Goal: Transaction & Acquisition: Purchase product/service

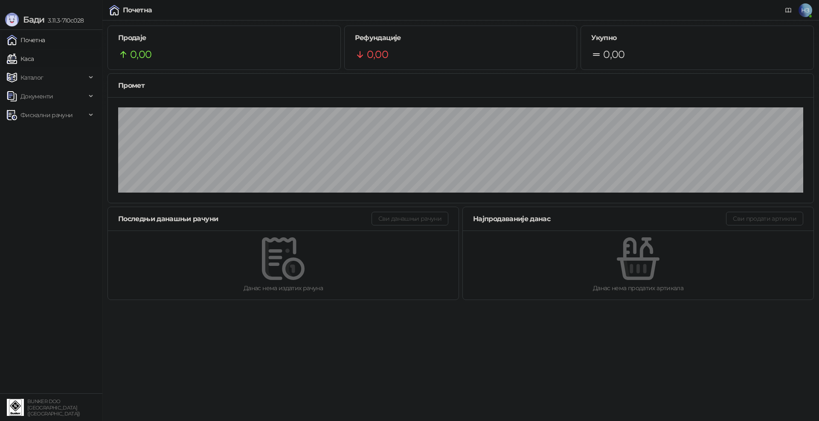
click at [28, 57] on link "Каса" at bounding box center [20, 58] width 27 height 17
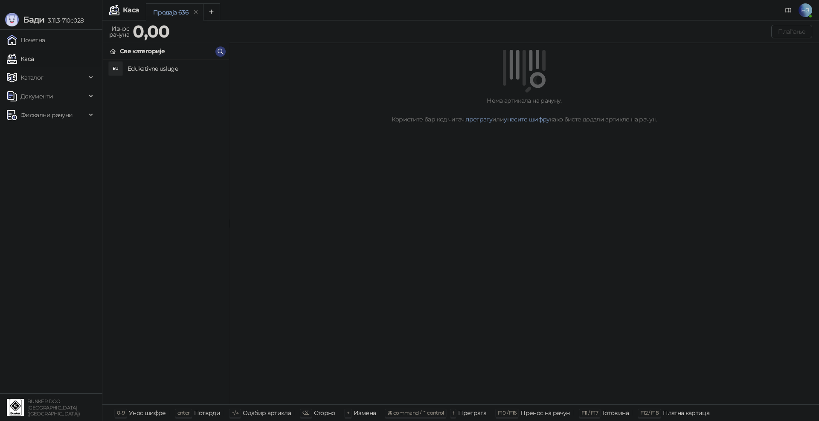
click at [149, 70] on h4 "Edukativne usluge" at bounding box center [175, 69] width 95 height 14
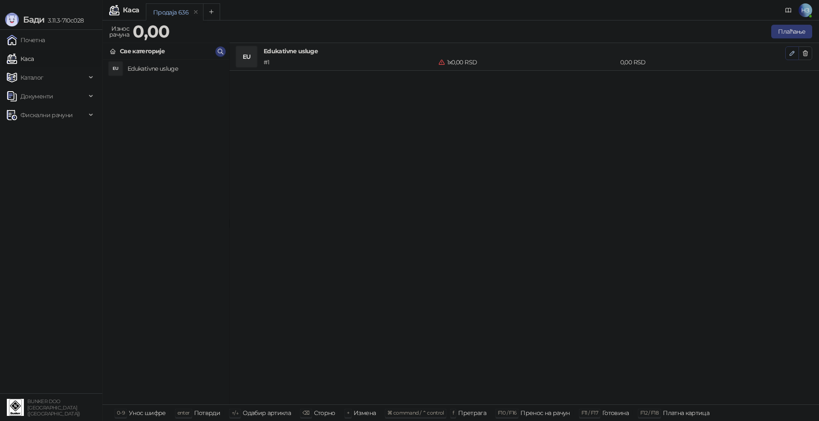
click at [791, 53] on icon "button" at bounding box center [792, 53] width 7 height 7
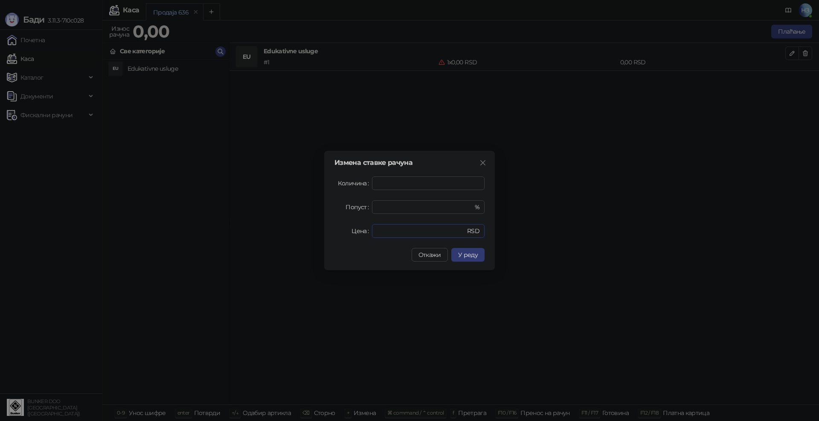
drag, startPoint x: 376, startPoint y: 232, endPoint x: 370, endPoint y: 234, distance: 6.1
click at [370, 234] on div "Цена * RSD" at bounding box center [409, 231] width 150 height 14
type input "****"
click at [468, 255] on span "У реду" at bounding box center [468, 255] width 20 height 8
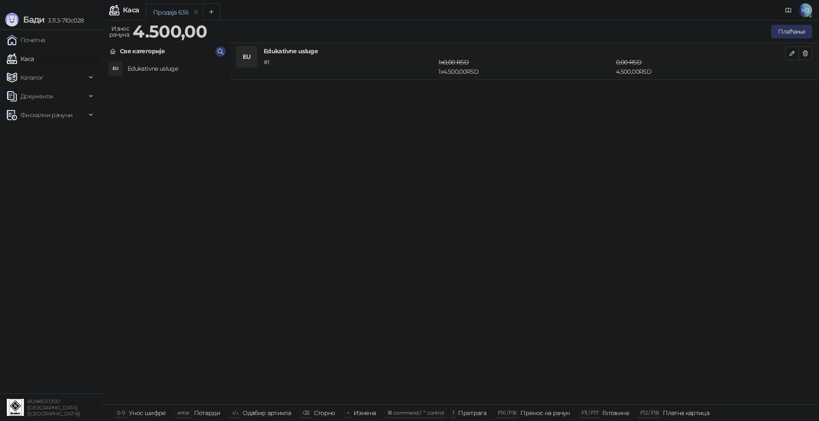
click at [793, 31] on button "Плаћање" at bounding box center [791, 32] width 41 height 14
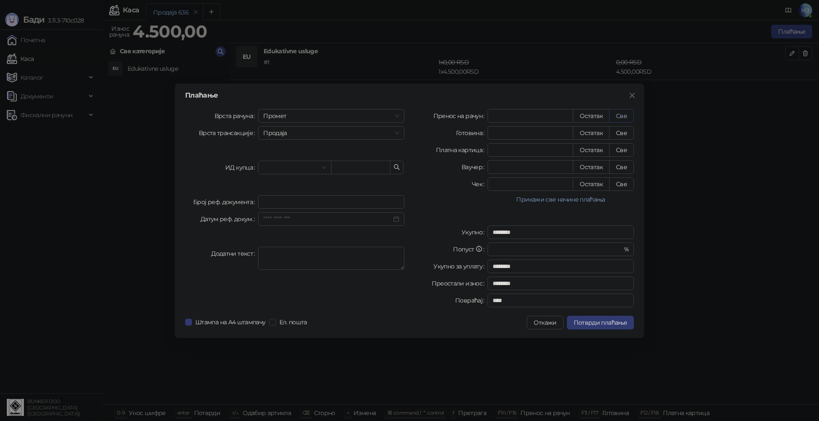
click at [624, 114] on button "Све" at bounding box center [621, 116] width 25 height 14
type input "****"
click at [599, 323] on span "Потврди плаћање" at bounding box center [600, 323] width 53 height 8
